Goal: Task Accomplishment & Management: Complete application form

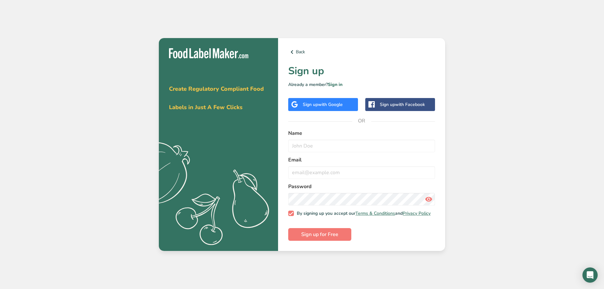
click at [306, 92] on div "Back Sign up Already a member? Sign in Sign up with Google Sign up with Faceboo…" at bounding box center [361, 144] width 167 height 213
click at [307, 106] on div "Sign up with Google" at bounding box center [323, 104] width 40 height 7
click at [336, 102] on span "with Google" at bounding box center [330, 104] width 25 height 6
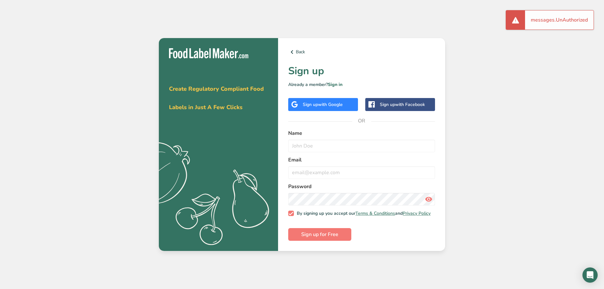
click at [336, 102] on span "with Google" at bounding box center [330, 104] width 25 height 6
click at [534, 22] on div "messages.UnAuthorized" at bounding box center [559, 19] width 68 height 19
click at [314, 147] on input "text" at bounding box center [361, 145] width 147 height 13
drag, startPoint x: 481, startPoint y: 152, endPoint x: 414, endPoint y: 149, distance: 66.4
click at [481, 152] on div "Get your free trial [DATE] Create Regulatory Compliant Food Labels in Just A Fe…" at bounding box center [302, 144] width 604 height 289
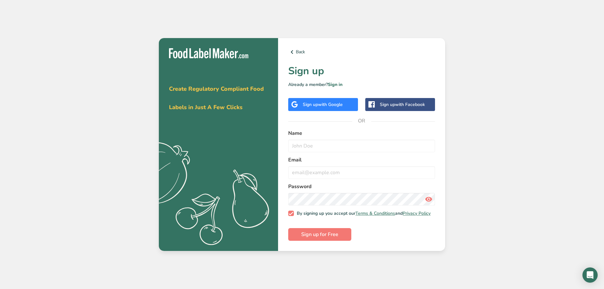
click at [304, 109] on div "Sign up with Google" at bounding box center [323, 104] width 70 height 13
